Goal: Book appointment/travel/reservation

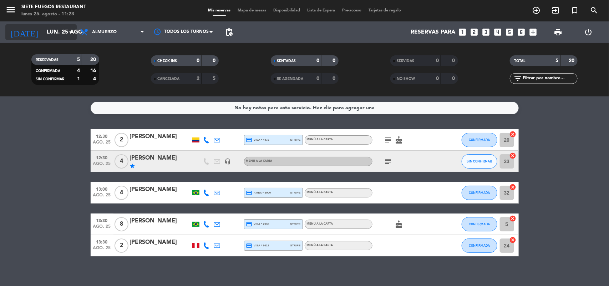
click at [71, 32] on icon "arrow_drop_down" at bounding box center [70, 32] width 9 height 9
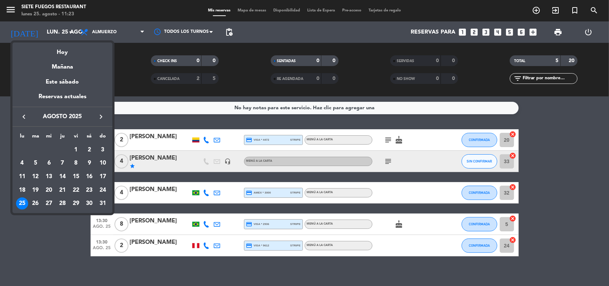
click at [102, 115] on icon "keyboard_arrow_right" at bounding box center [101, 116] width 9 height 9
click at [49, 189] on div "17" at bounding box center [49, 190] width 12 height 12
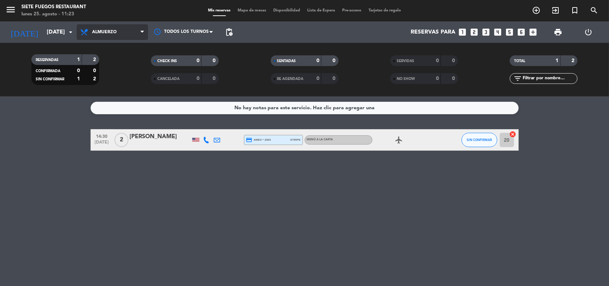
click at [113, 33] on span "Almuerzo" at bounding box center [104, 32] width 25 height 5
click at [111, 85] on div "menu Siete Fuegos Restaurant [DATE] 25. agosto - 11:23 Mis reservas Mapa de mes…" at bounding box center [304, 48] width 609 height 96
click at [111, 29] on span "Cena" at bounding box center [112, 32] width 71 height 16
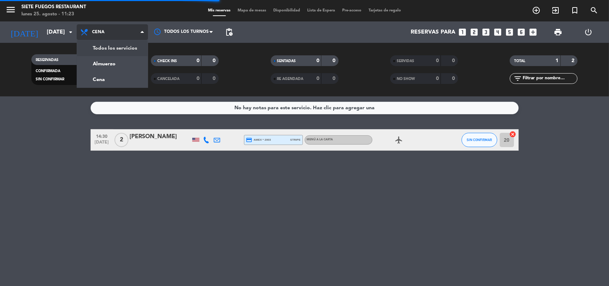
click at [122, 50] on div "RESERVADAS 1 2 CONFIRMADA 0 0 SIN CONFIRMAR 1 2" at bounding box center [65, 69] width 120 height 39
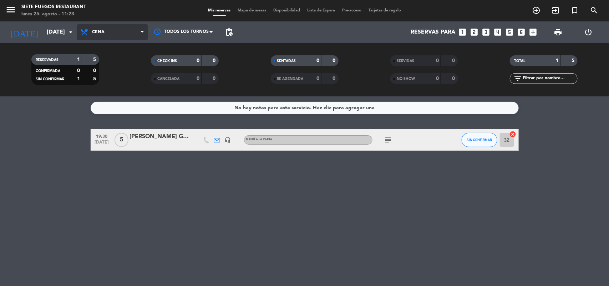
click at [121, 34] on span "Cena" at bounding box center [112, 32] width 71 height 16
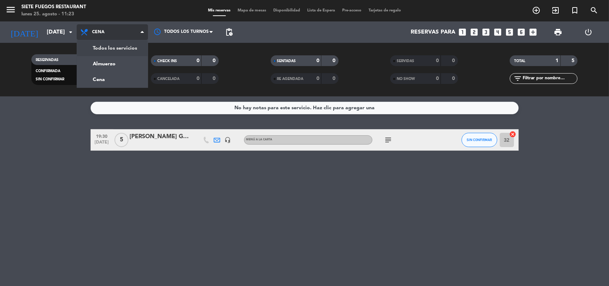
click at [129, 51] on div "menu Siete Fuegos Restaurant [DATE] 25. agosto - 11:23 Mis reservas Mapa de mes…" at bounding box center [304, 48] width 609 height 96
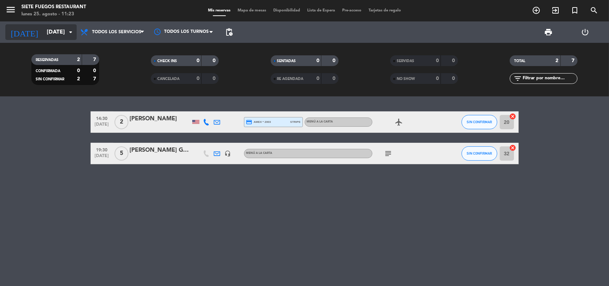
click at [72, 26] on input "[DATE]" at bounding box center [80, 32] width 75 height 14
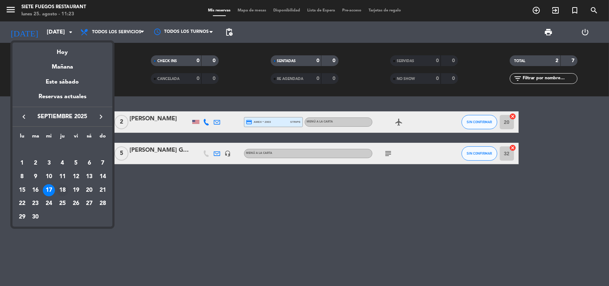
click at [64, 187] on div "18" at bounding box center [62, 190] width 12 height 12
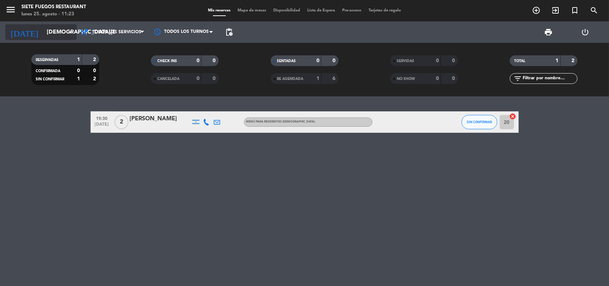
click at [71, 29] on icon "arrow_drop_down" at bounding box center [70, 32] width 9 height 9
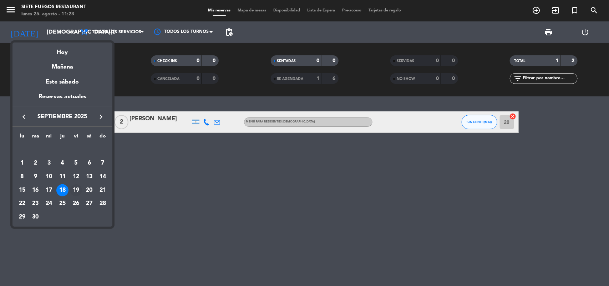
click at [79, 187] on div "19" at bounding box center [76, 190] width 12 height 12
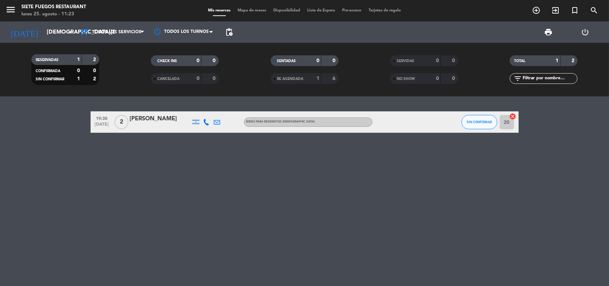
type input "[DATE]"
